Goal: Task Accomplishment & Management: Use online tool/utility

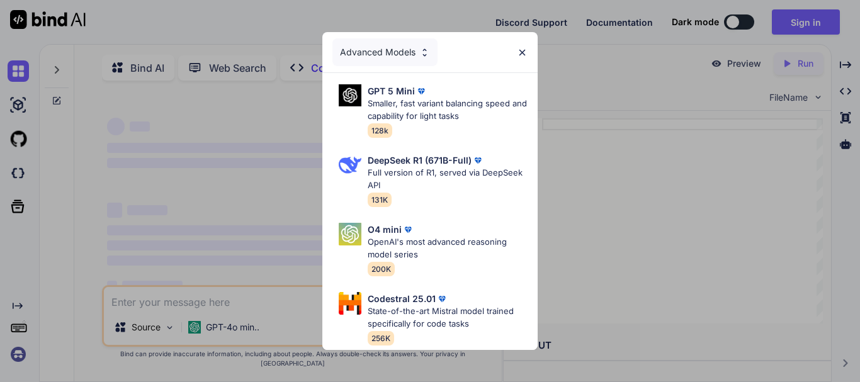
click at [519, 47] on img at bounding box center [522, 52] width 11 height 11
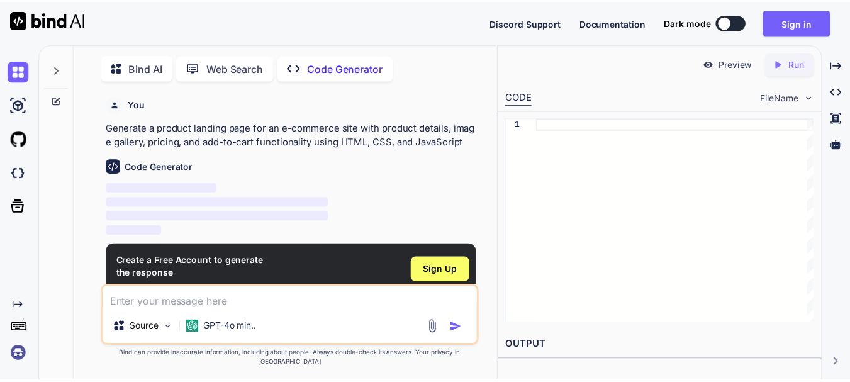
scroll to position [5, 0]
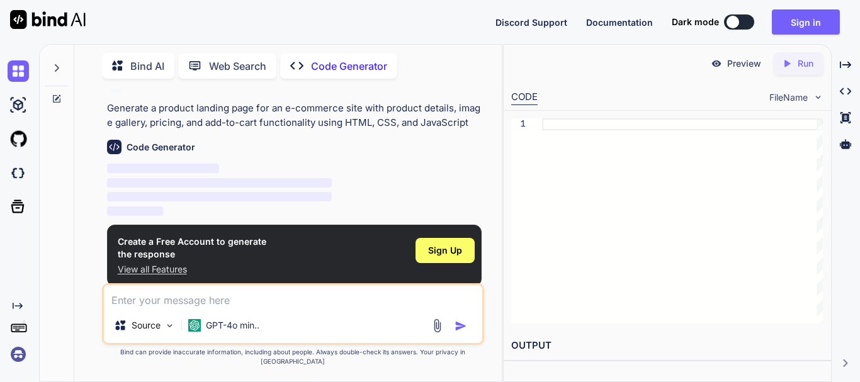
type textarea "x"
click at [442, 333] on img at bounding box center [437, 325] width 14 height 14
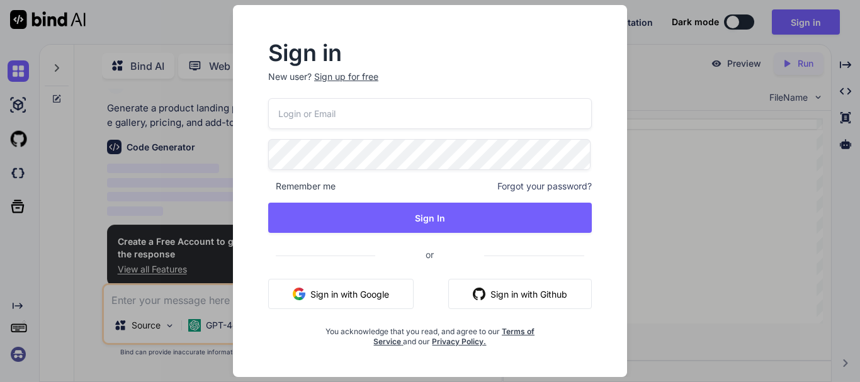
click at [337, 297] on button "Sign in with Google" at bounding box center [340, 294] width 145 height 30
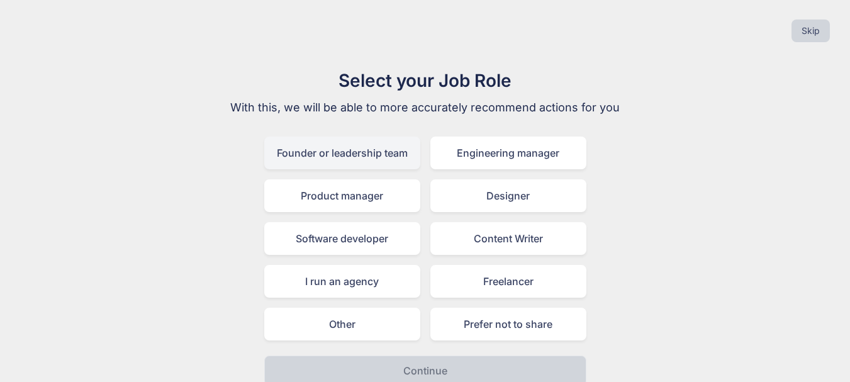
scroll to position [14, 0]
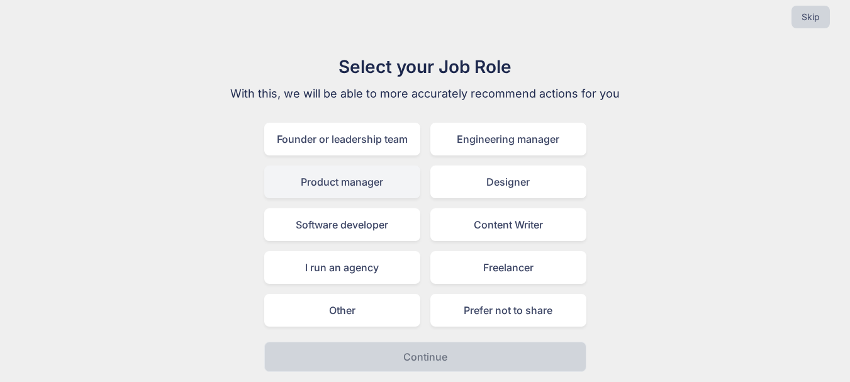
click at [339, 174] on div "Product manager" at bounding box center [342, 182] width 156 height 33
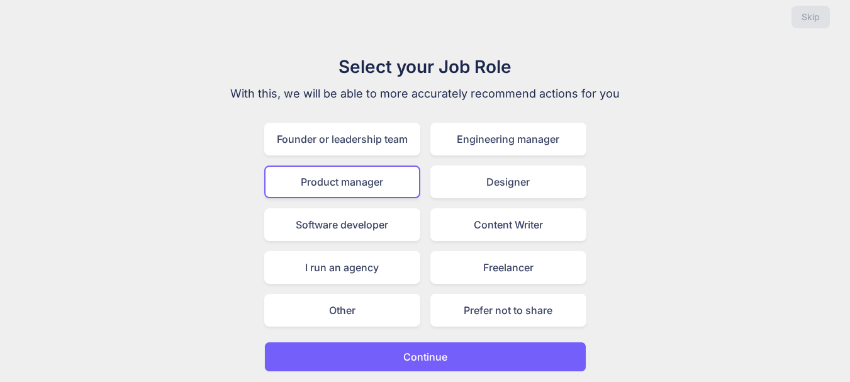
click at [449, 353] on button "Continue" at bounding box center [425, 357] width 322 height 30
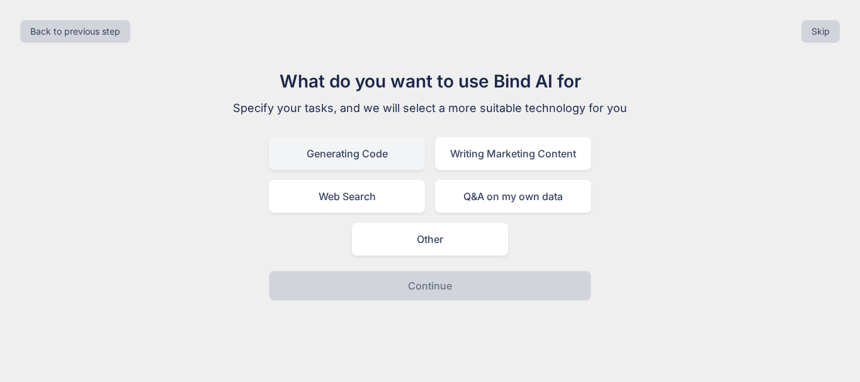
click at [346, 164] on div "Generating Code" at bounding box center [347, 153] width 156 height 33
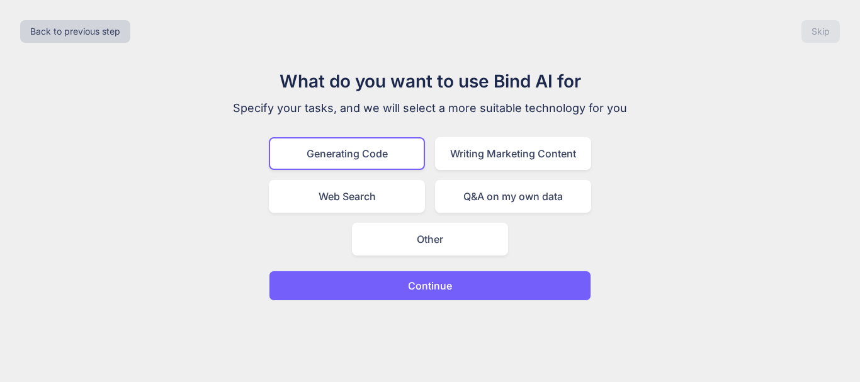
click at [428, 271] on button "Continue" at bounding box center [430, 286] width 322 height 30
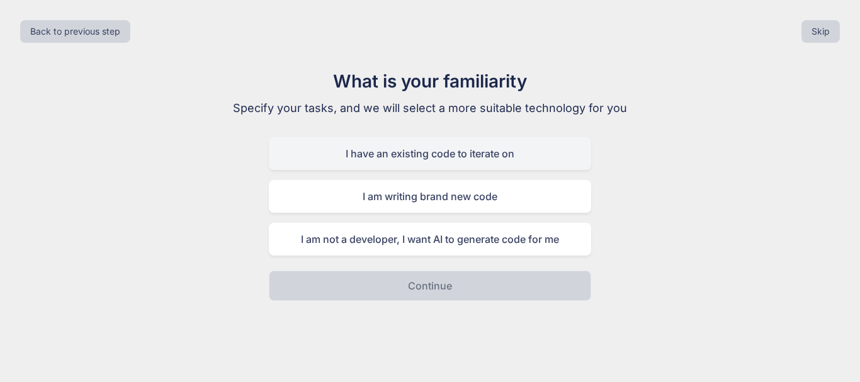
click at [400, 166] on div "I have an existing code to iterate on" at bounding box center [430, 153] width 322 height 33
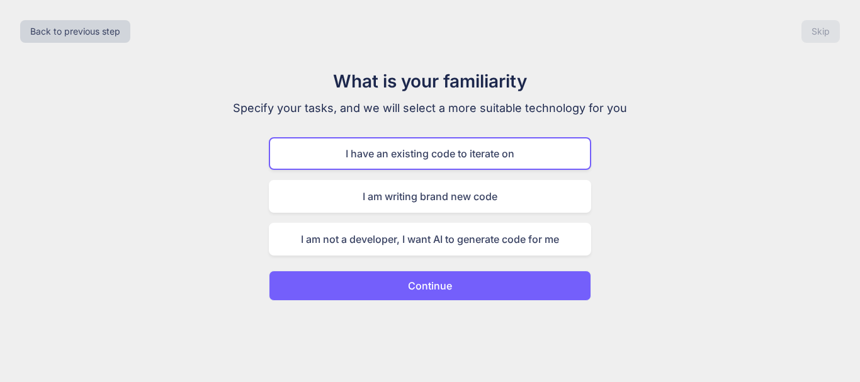
click at [453, 281] on button "Continue" at bounding box center [430, 286] width 322 height 30
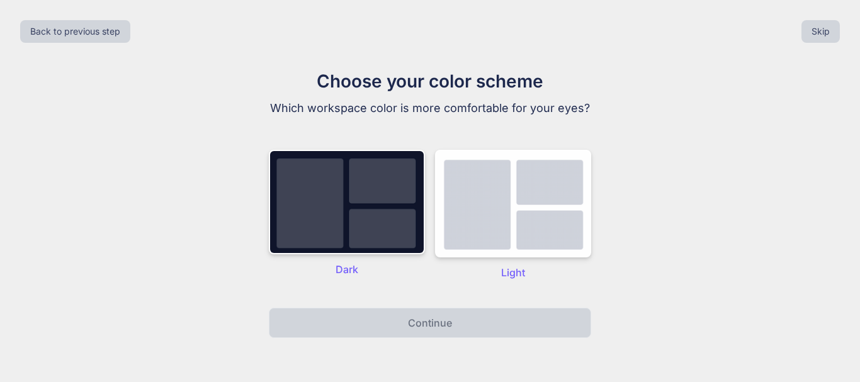
click at [352, 269] on p "Dark" at bounding box center [347, 269] width 156 height 15
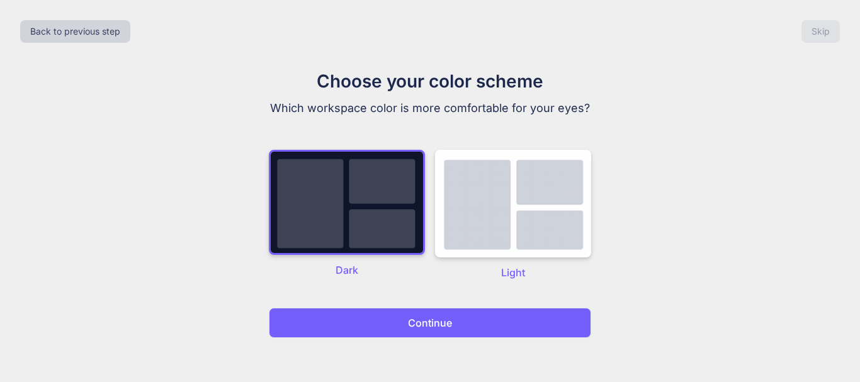
click at [434, 322] on p "Continue" at bounding box center [430, 322] width 44 height 15
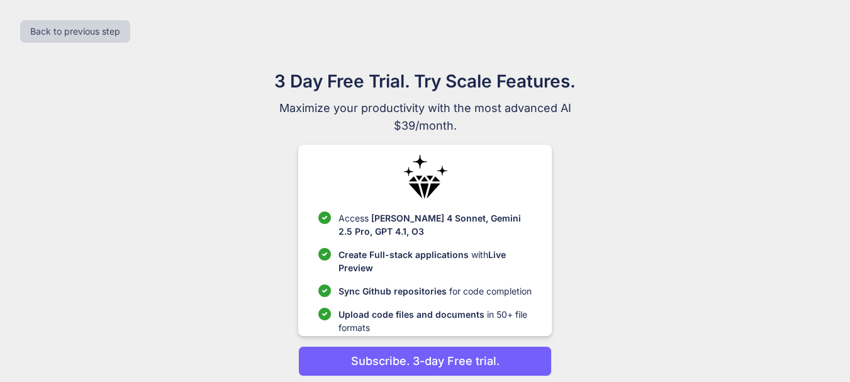
scroll to position [47, 0]
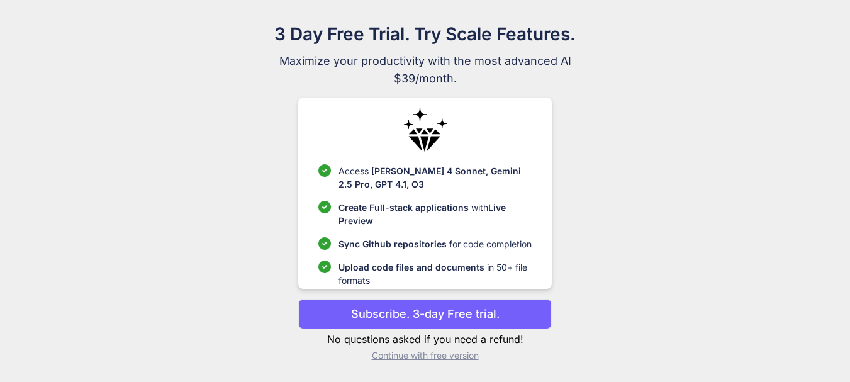
click at [380, 312] on p "Subscribe. 3-day Free trial." at bounding box center [425, 313] width 149 height 17
